Goal: Transaction & Acquisition: Purchase product/service

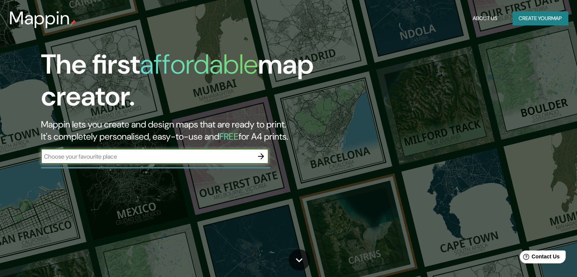
click at [259, 160] on icon "button" at bounding box center [260, 156] width 9 height 9
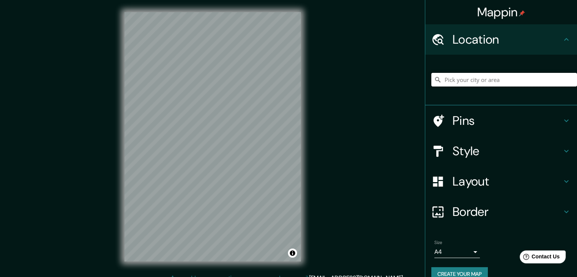
click at [454, 81] on input "Pick your city or area" at bounding box center [504, 80] width 146 height 14
click at [490, 148] on h4 "Style" at bounding box center [507, 150] width 109 height 15
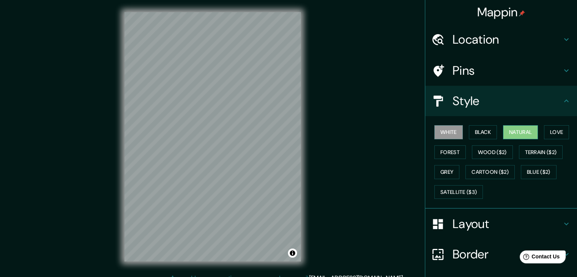
click at [512, 130] on button "Natural" at bounding box center [520, 132] width 35 height 14
click at [454, 193] on button "Satellite ($3)" at bounding box center [458, 192] width 49 height 14
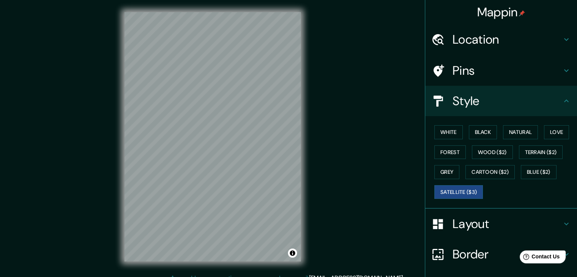
click at [281, 2] on div "© Mapbox © OpenStreetMap Improve this map © Maxar" at bounding box center [212, 137] width 201 height 274
click at [491, 76] on h4 "Pins" at bounding box center [507, 70] width 109 height 15
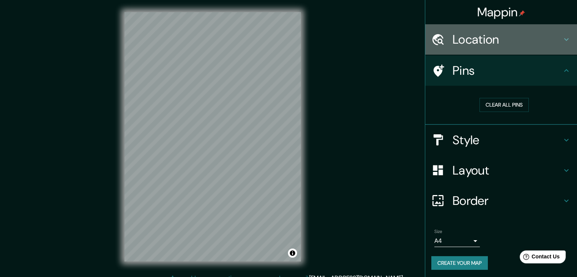
click at [496, 38] on h4 "Location" at bounding box center [507, 39] width 109 height 15
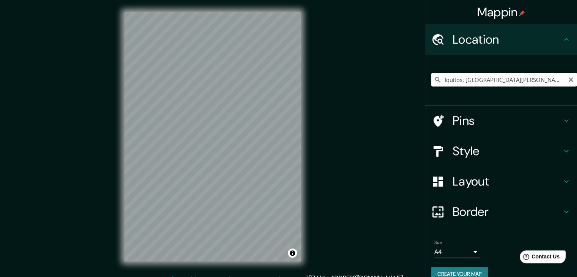
click at [533, 81] on input "Iquitos, [GEOGRAPHIC_DATA][PERSON_NAME], [GEOGRAPHIC_DATA]" at bounding box center [504, 80] width 146 height 14
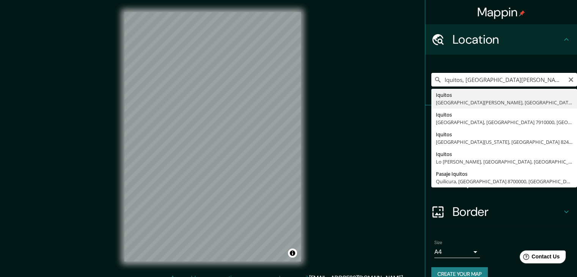
click at [545, 79] on input "Iquitos, [GEOGRAPHIC_DATA][PERSON_NAME], [GEOGRAPHIC_DATA]" at bounding box center [504, 80] width 146 height 14
type input "Iquitos, [GEOGRAPHIC_DATA][PERSON_NAME], [GEOGRAPHIC_DATA]"
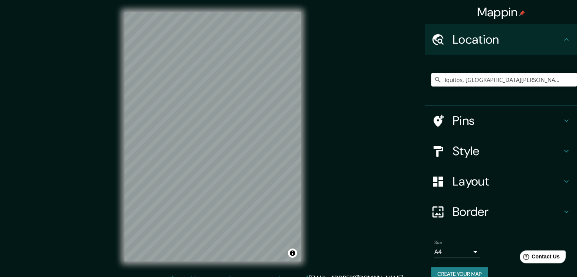
click at [486, 125] on h4 "Pins" at bounding box center [507, 120] width 109 height 15
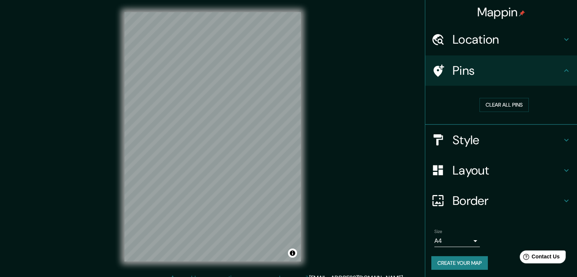
click at [489, 132] on h4 "Style" at bounding box center [507, 139] width 109 height 15
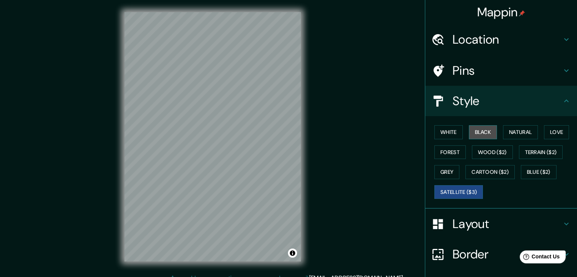
click at [489, 134] on button "Black" at bounding box center [483, 132] width 28 height 14
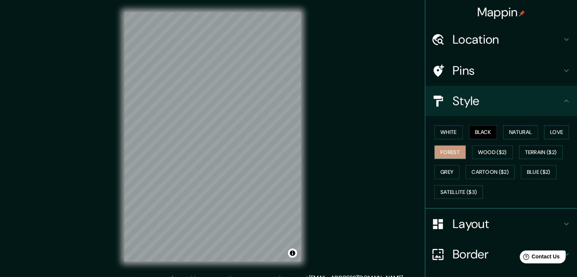
click at [448, 151] on button "Forest" at bounding box center [449, 152] width 31 height 14
click at [434, 126] on button "White" at bounding box center [448, 132] width 28 height 14
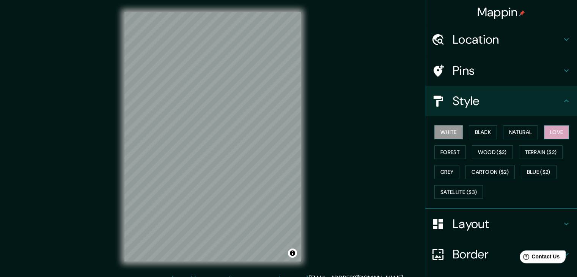
click at [547, 128] on button "Love" at bounding box center [556, 132] width 25 height 14
click at [527, 150] on button "Terrain ($2)" at bounding box center [541, 152] width 44 height 14
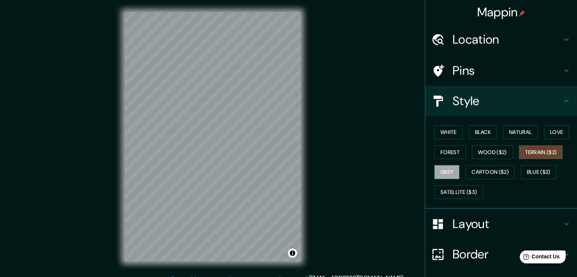
click at [452, 174] on button "Grey" at bounding box center [446, 172] width 25 height 14
click at [478, 173] on button "Cartoon ($2)" at bounding box center [490, 172] width 49 height 14
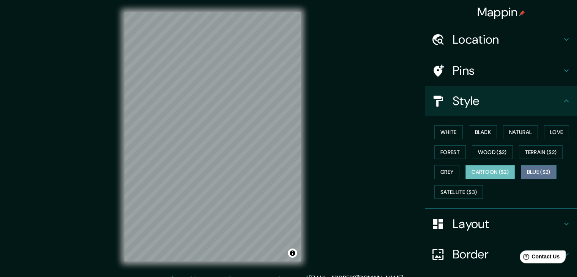
click at [527, 175] on button "Blue ($2)" at bounding box center [539, 172] width 36 height 14
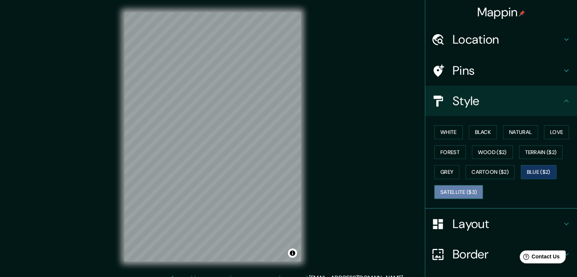
click at [455, 190] on button "Satellite ($3)" at bounding box center [458, 192] width 49 height 14
click at [535, 165] on button "Blue ($2)" at bounding box center [539, 172] width 36 height 14
click at [490, 227] on h4 "Layout" at bounding box center [507, 223] width 109 height 15
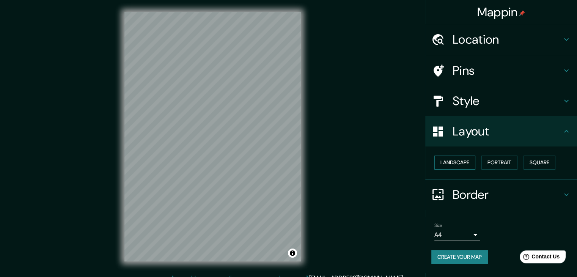
click at [468, 166] on button "Landscape" at bounding box center [454, 163] width 41 height 14
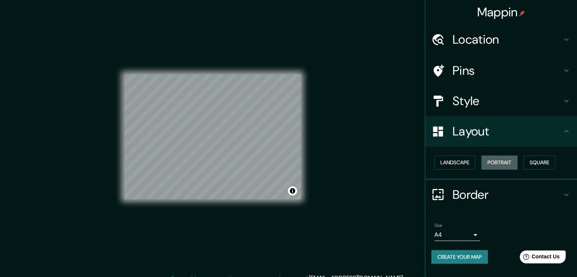
click at [503, 164] on button "Portrait" at bounding box center [499, 163] width 36 height 14
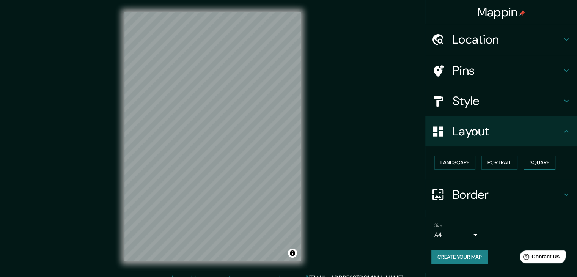
click at [543, 157] on button "Square" at bounding box center [540, 163] width 32 height 14
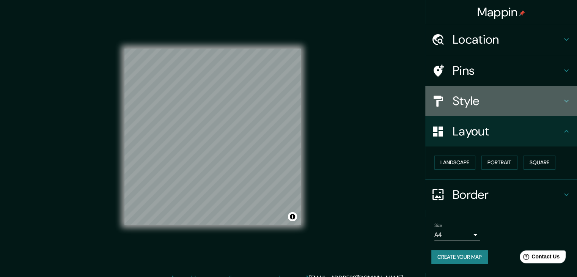
click at [510, 106] on h4 "Style" at bounding box center [507, 100] width 109 height 15
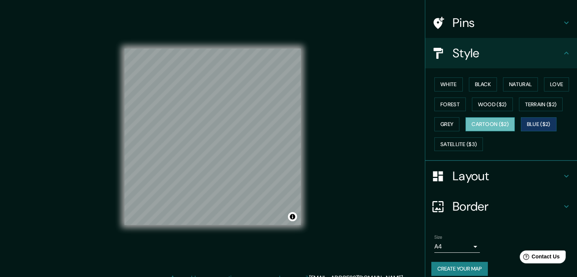
scroll to position [55, 0]
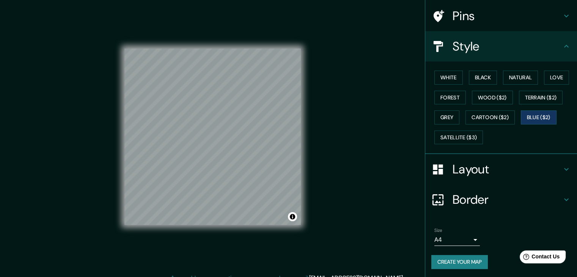
click at [473, 205] on h4 "Border" at bounding box center [507, 199] width 109 height 15
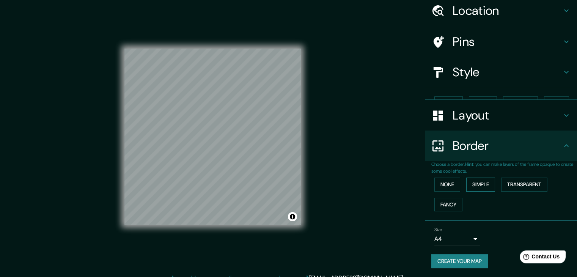
scroll to position [16, 0]
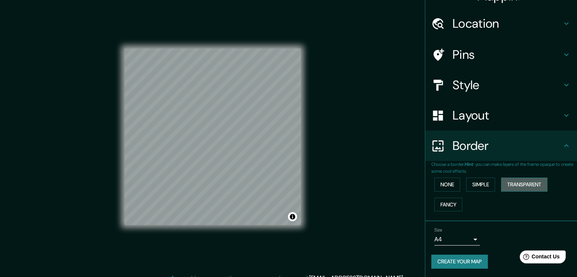
click at [502, 182] on button "Transparent" at bounding box center [524, 185] width 46 height 14
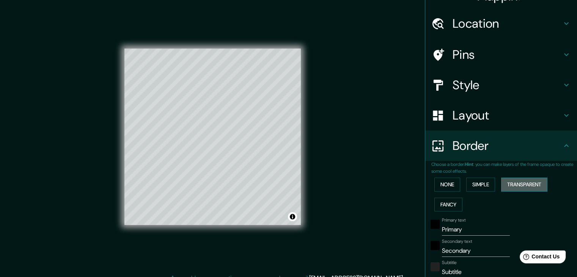
click at [501, 183] on button "Transparent" at bounding box center [524, 185] width 46 height 14
type input "223"
type input "37"
click at [444, 186] on button "None" at bounding box center [447, 185] width 26 height 14
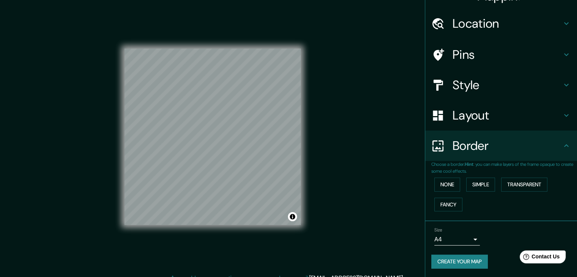
click at [457, 236] on body "Mappin Location [GEOGRAPHIC_DATA], [GEOGRAPHIC_DATA][PERSON_NAME], [GEOGRAPHIC_…" at bounding box center [288, 138] width 577 height 277
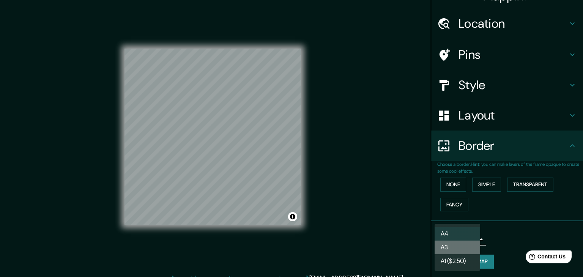
click at [452, 247] on li "A3" at bounding box center [457, 248] width 46 height 14
type input "a4"
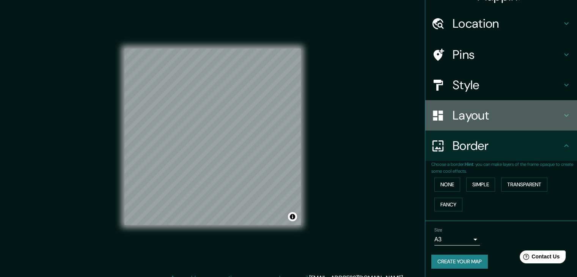
click at [505, 120] on h4 "Layout" at bounding box center [507, 115] width 109 height 15
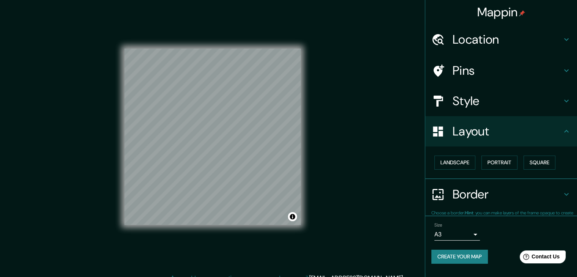
scroll to position [0, 0]
click at [452, 164] on button "Landscape" at bounding box center [454, 163] width 41 height 14
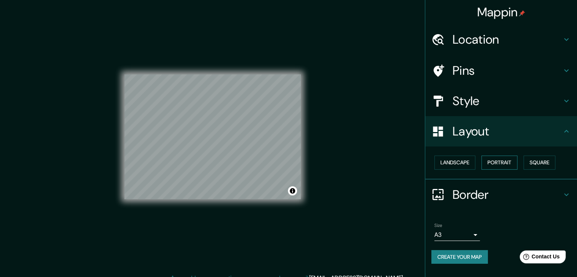
click at [499, 163] on button "Portrait" at bounding box center [499, 163] width 36 height 14
